Goal: Information Seeking & Learning: Learn about a topic

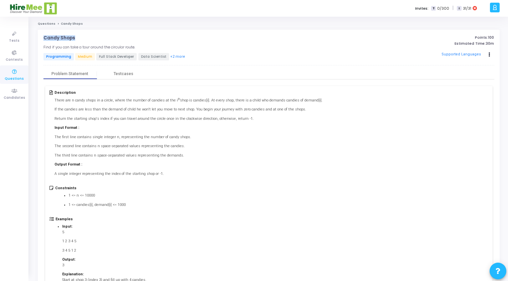
drag, startPoint x: 43, startPoint y: 36, endPoint x: 72, endPoint y: 38, distance: 29.4
click at [75, 37] on div "Candy Shops open_in_new Find if you can take a tour around the circular route. …" at bounding box center [269, 272] width 462 height 485
copy p "Candy Shops"
click at [51, 48] on h5 "Find if you can take a tour around the circular route." at bounding box center [89, 47] width 92 height 4
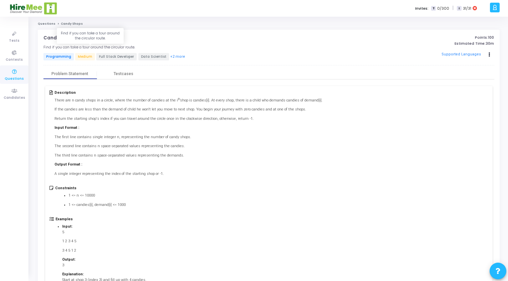
click at [52, 48] on h5 "Find if you can take a tour around the circular route." at bounding box center [89, 47] width 92 height 4
copy h5 "Find if you can take a tour around the circular route."
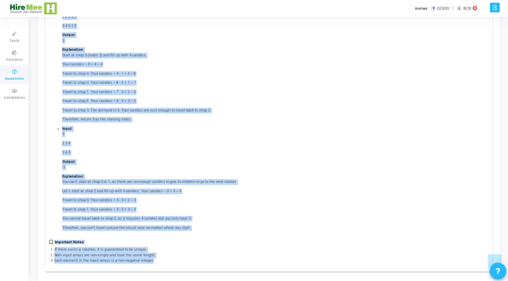
scroll to position [245, 0]
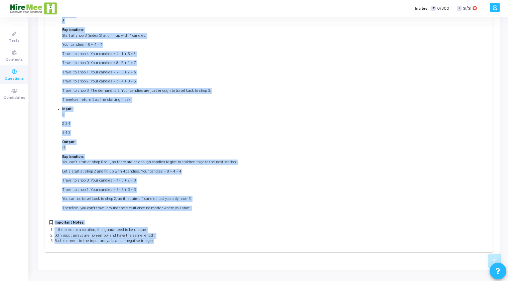
drag, startPoint x: 55, startPoint y: 94, endPoint x: 173, endPoint y: 244, distance: 190.8
click at [173, 244] on div "Description There are n candy shops in a circle, where the number of candies at…" at bounding box center [268, 47] width 447 height 411
copy div "Description There are n candy shops in a circle, where the number of candies at…"
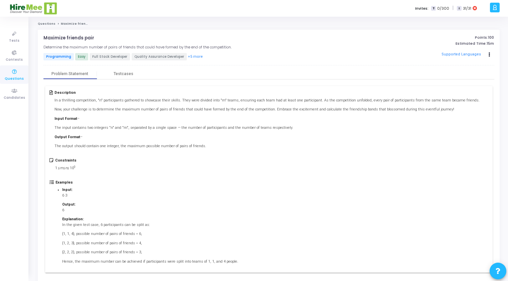
click at [68, 38] on p "Maximize friends pair" at bounding box center [68, 37] width 51 height 5
copy h4 "Maximize friends pair open_in_new"
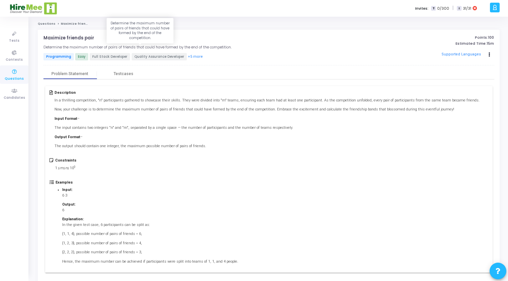
click at [50, 45] on h5 "Determine the maximum number of pairs of friends that could have formed by the …" at bounding box center [137, 47] width 188 height 4
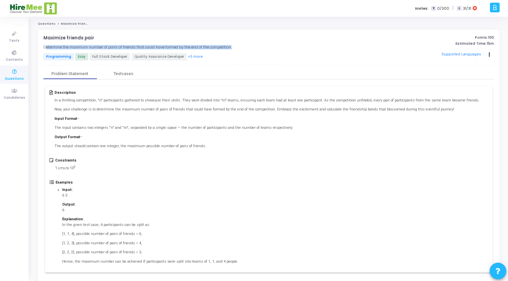
click at [50, 45] on h5 "Determine the maximum number of pairs of friends that could have formed by the …" at bounding box center [137, 47] width 188 height 4
copy h5 "Determine the maximum number of pairs of friends that could have formed by the …"
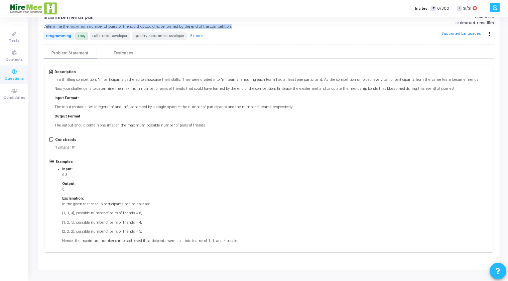
click at [337, 232] on div "Examples Input: 6 3 Output: 6 Explanation: In the given test case, 6 participan…" at bounding box center [268, 204] width 438 height 88
drag, startPoint x: 237, startPoint y: 240, endPoint x: 62, endPoint y: 88, distance: 231.9
click at [70, 96] on div "Description In a thrilling competition, "n" participants gathered to showcase t…" at bounding box center [268, 158] width 447 height 187
click at [85, 67] on div "Description In a thrilling competition, "n" participants gathered to showcase t…" at bounding box center [268, 158] width 447 height 187
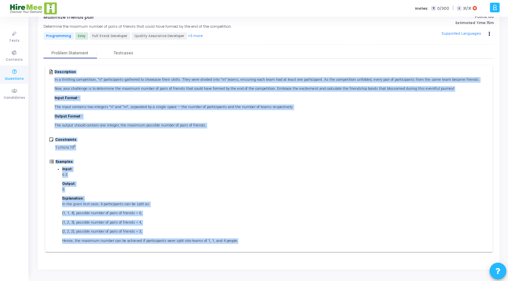
drag, startPoint x: 54, startPoint y: 71, endPoint x: 231, endPoint y: 241, distance: 244.5
click at [231, 241] on div "Description In a thrilling competition, "n" participants gathered to showcase t…" at bounding box center [268, 158] width 447 height 187
copy div "Loremipsumd Si a consectet adipiscinge, "s" doeiusmodtem incididu ut laboreet d…"
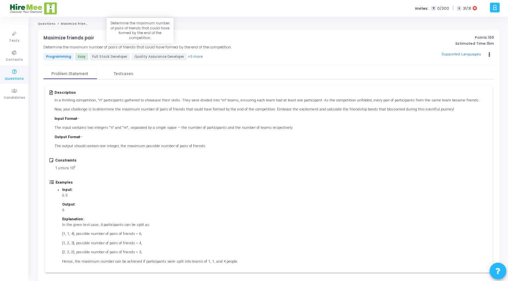
click at [56, 48] on h5 "Determine the maximum number of pairs of friends that could have formed by the …" at bounding box center [137, 47] width 188 height 4
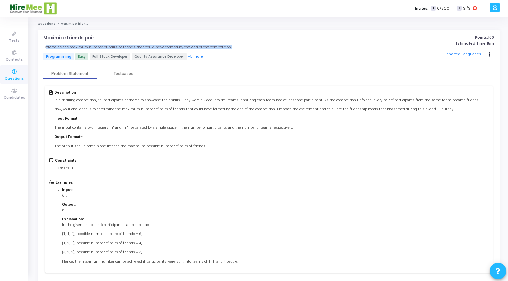
click at [56, 48] on h5 "Determine the maximum number of pairs of friends that could have formed by the …" at bounding box center [137, 47] width 188 height 4
copy h5 "Determine the maximum number of pairs of friends that could have formed by the …"
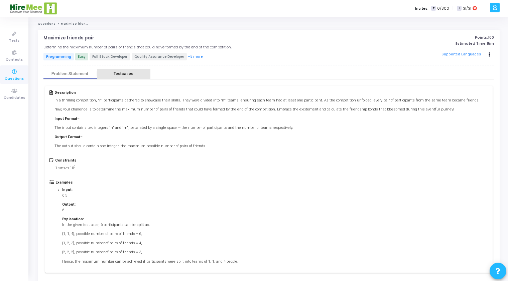
click at [124, 76] on div "Testcases" at bounding box center [124, 73] width 20 height 5
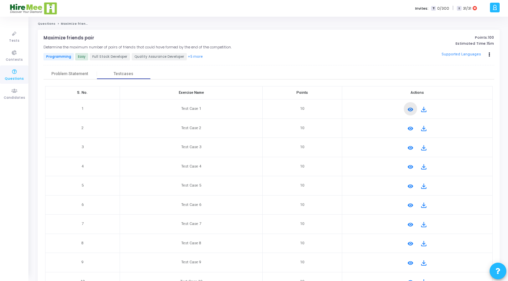
click at [410, 109] on mat-icon "remove_red_eye" at bounding box center [410, 110] width 8 height 8
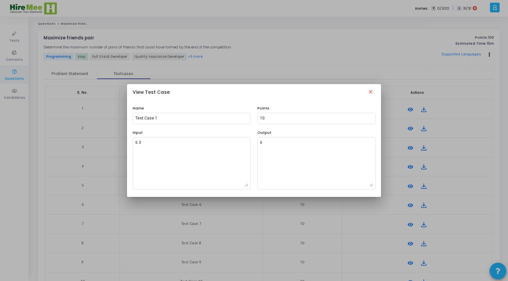
click at [372, 93] on mat-icon "close" at bounding box center [370, 93] width 8 height 8
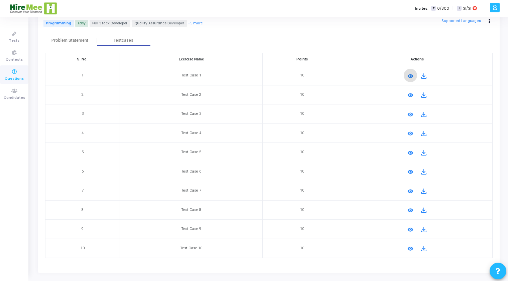
scroll to position [36, 0]
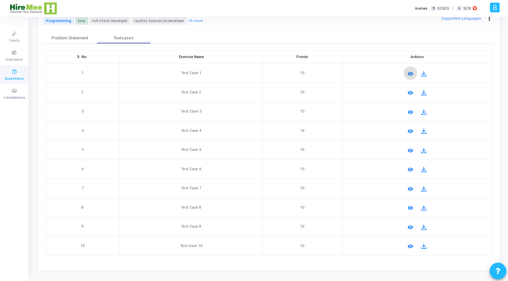
click at [408, 244] on mat-icon "remove_red_eye" at bounding box center [410, 247] width 8 height 8
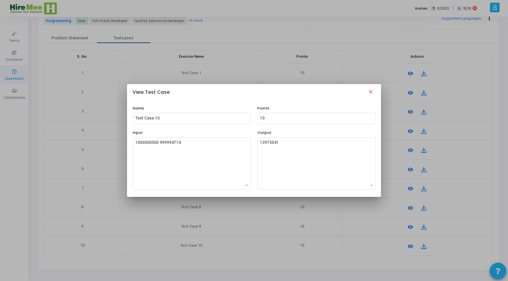
click at [372, 95] on mat-icon "close" at bounding box center [370, 93] width 8 height 8
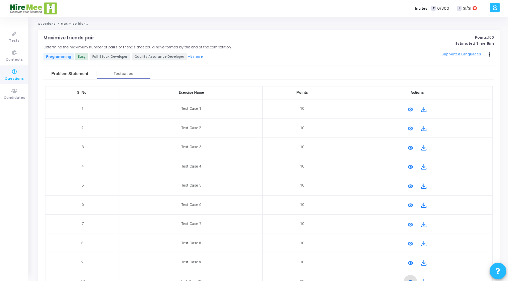
click at [56, 72] on div "Problem Statement" at bounding box center [69, 73] width 37 height 5
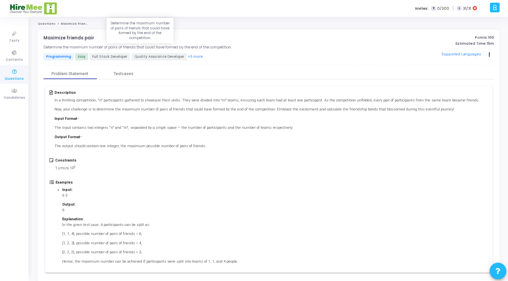
click at [99, 45] on h5 "Determine the maximum number of pairs of friends that could have formed by the …" at bounding box center [137, 47] width 188 height 4
copy h5 "Determine the maximum number of pairs of friends that could have formed by the …"
